Goal: Information Seeking & Learning: Check status

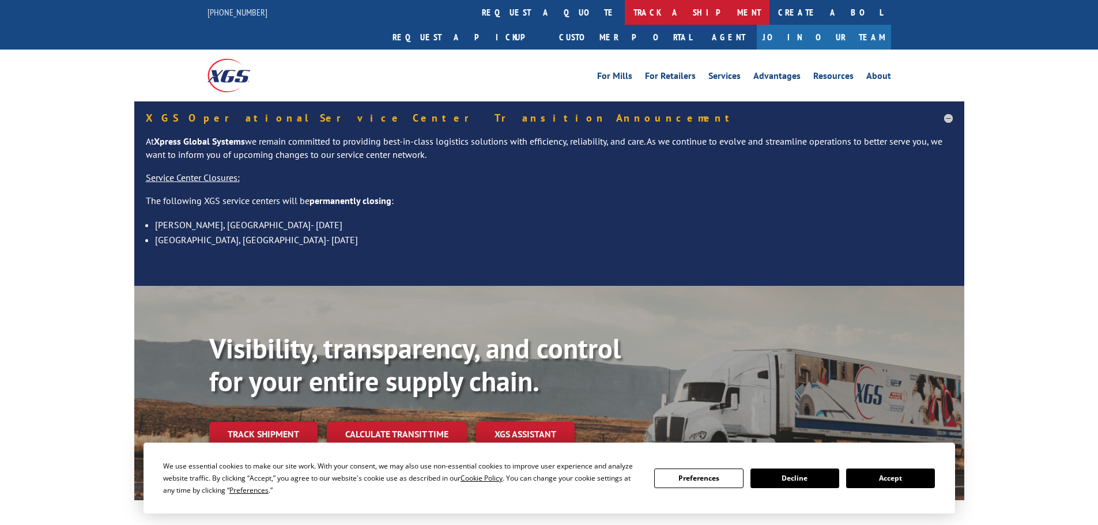
click at [625, 5] on link "track a shipment" at bounding box center [697, 12] width 145 height 25
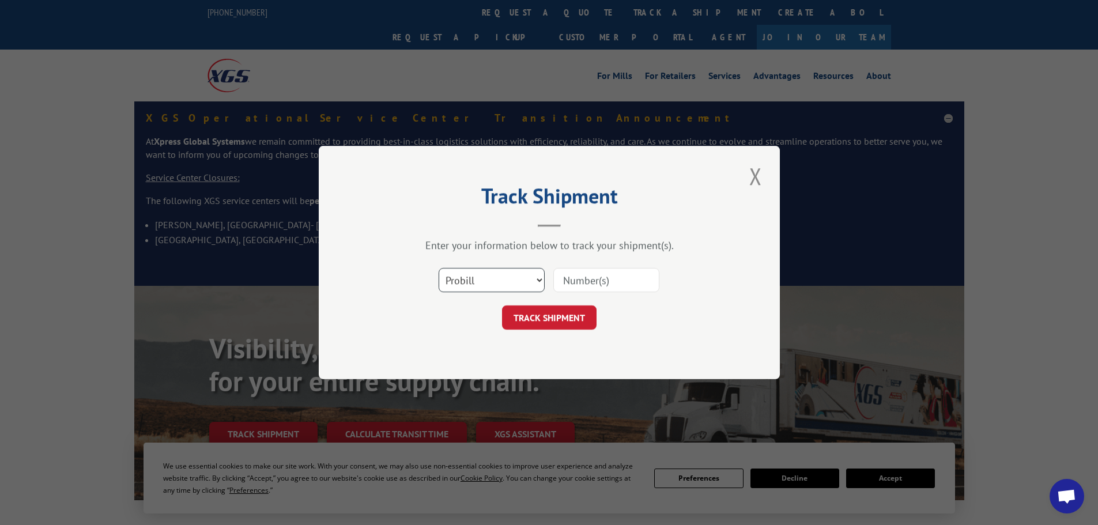
click at [502, 287] on select "Select category... Probill BOL PO" at bounding box center [491, 280] width 106 height 24
select select "bol"
click at [438, 268] on select "Select category... Probill BOL PO" at bounding box center [491, 280] width 106 height 24
click at [587, 275] on input at bounding box center [606, 280] width 106 height 24
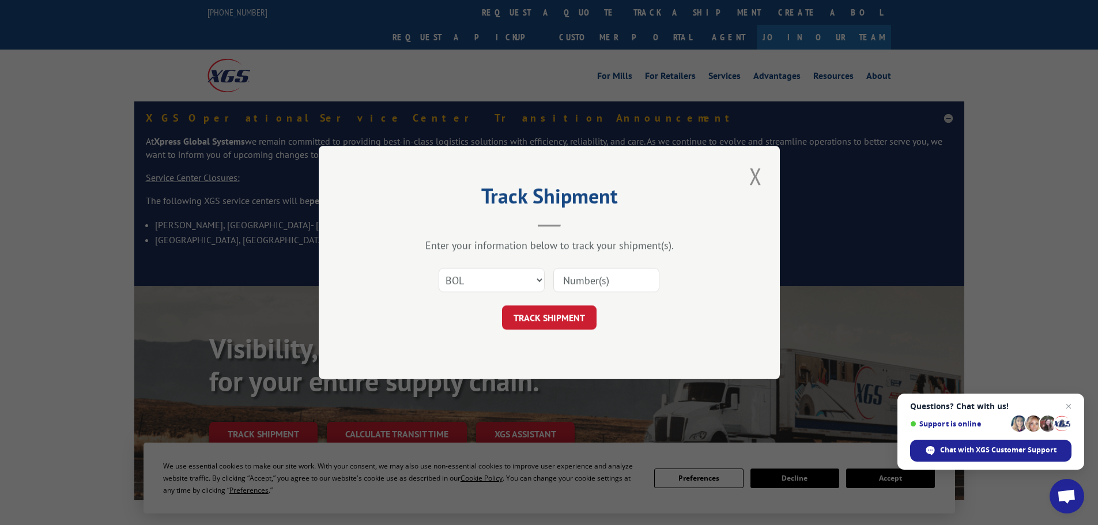
paste input "5957416"
type input "5957416"
click at [570, 313] on button "TRACK SHIPMENT" at bounding box center [549, 317] width 94 height 24
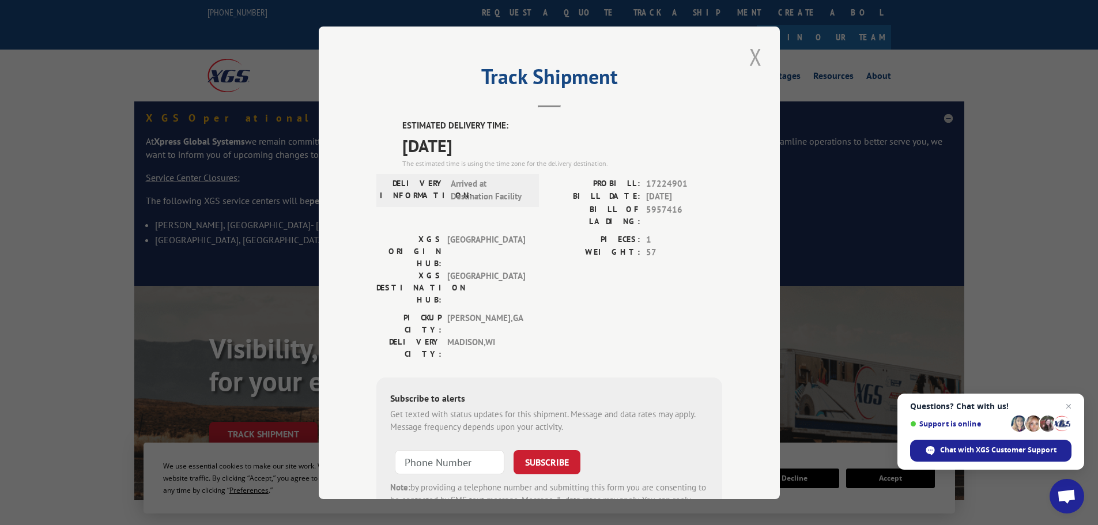
click at [755, 55] on button "Close modal" at bounding box center [756, 57] width 20 height 32
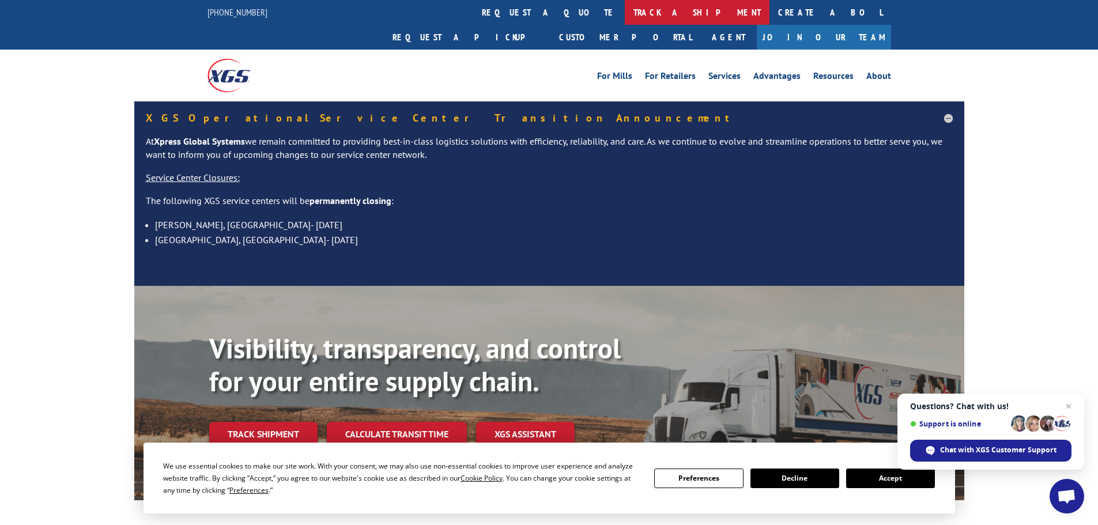
click at [625, 9] on link "track a shipment" at bounding box center [697, 12] width 145 height 25
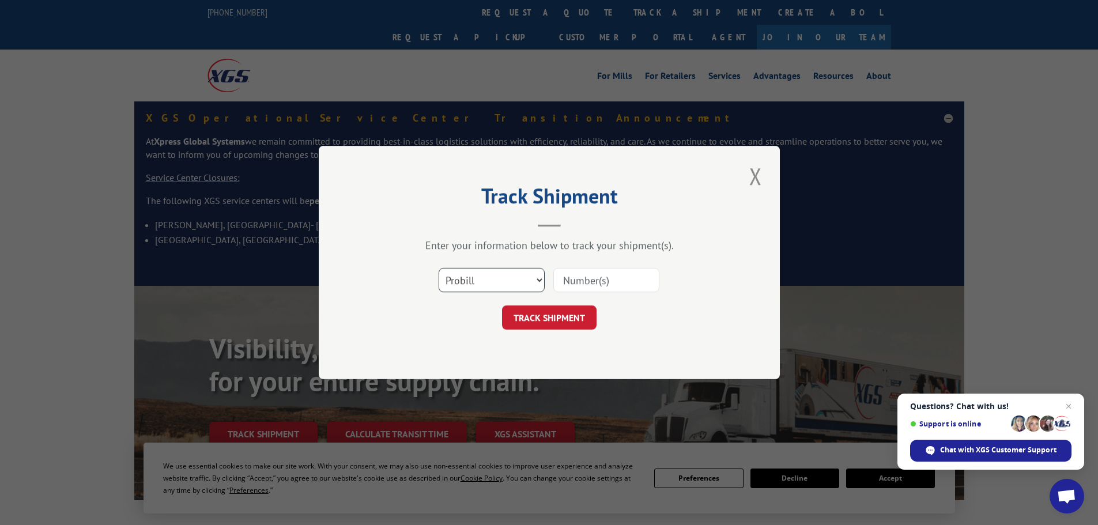
click at [494, 278] on select "Select category... Probill BOL PO" at bounding box center [491, 280] width 106 height 24
select select "bol"
click at [438, 268] on select "Select category... Probill BOL PO" at bounding box center [491, 280] width 106 height 24
click at [576, 281] on input at bounding box center [606, 280] width 106 height 24
paste input "5954568"
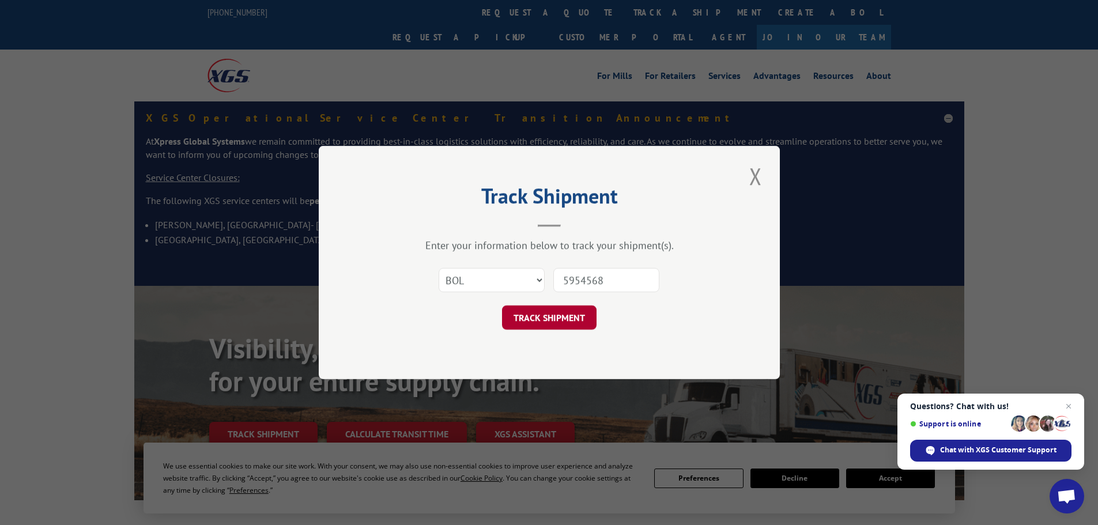
type input "5954568"
click at [570, 321] on button "TRACK SHIPMENT" at bounding box center [549, 317] width 94 height 24
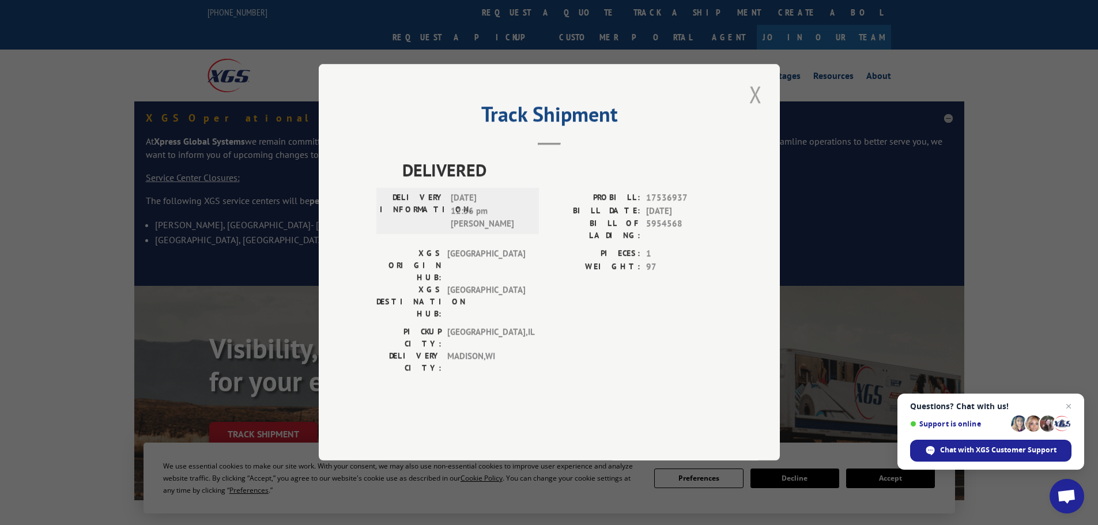
click at [758, 110] on button "Close modal" at bounding box center [756, 94] width 20 height 32
